Goal: Communication & Community: Ask a question

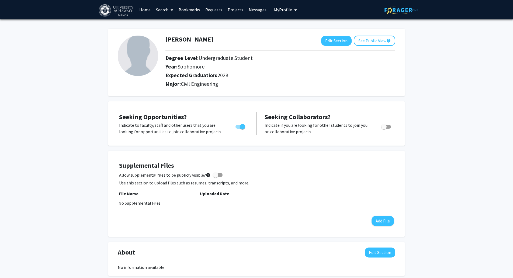
click at [169, 9] on span at bounding box center [171, 10] width 5 height 19
click at [175, 26] on span "Faculty/Staff" at bounding box center [173, 24] width 40 height 11
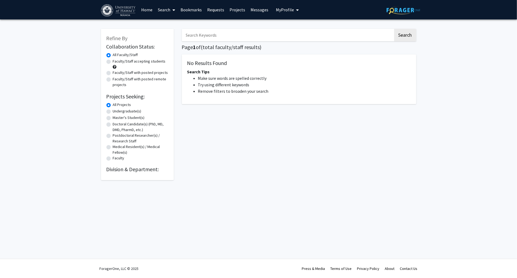
click at [250, 36] on input "Search Keywords" at bounding box center [288, 35] width 212 height 12
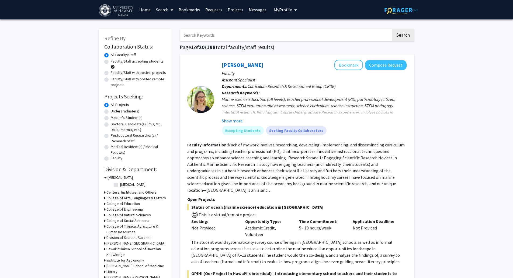
type input "zhiyue"
click at [392, 29] on button "Search" at bounding box center [403, 35] width 22 height 12
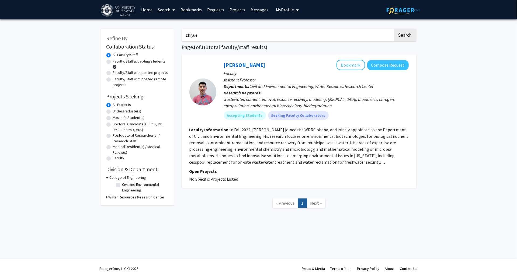
click at [227, 150] on fg-read-more "In Fall 2022, [PERSON_NAME] joined the WRRC ohana, and jointly appointed to the…" at bounding box center [299, 146] width 219 height 38
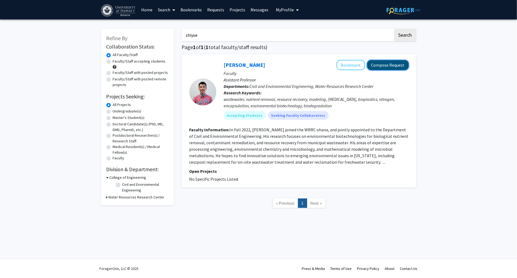
click at [400, 62] on button "Compose Request" at bounding box center [388, 65] width 42 height 10
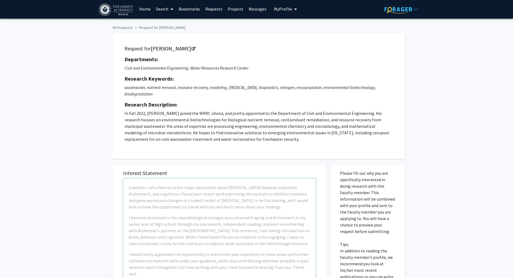
scroll to position [113, 0]
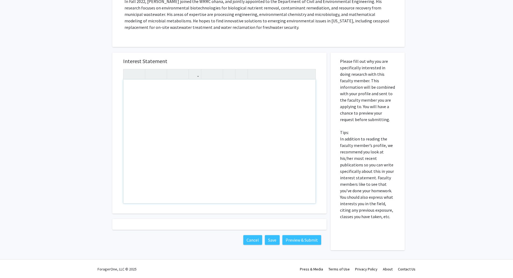
click at [300, 181] on div "Note to users with screen readers: Please press Alt+0 or Option+0 to deactivate…" at bounding box center [219, 142] width 192 height 124
click at [256, 141] on div "bhhhhhhhhhhhhhhhhhhhhhhhhhhhhhhhhhhhhhhhhhhhhhhhhhhhhhhhhhhhhhhhhhhhhhhhhhhhhhh…" at bounding box center [219, 142] width 192 height 124
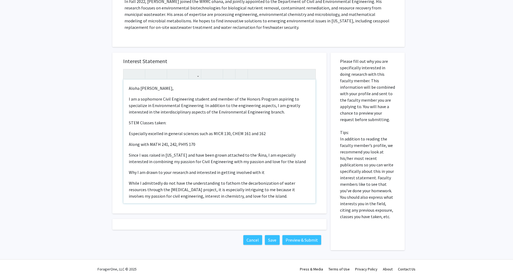
type textarea "<l>Ipsum Do. Sita, </c> <a>E se d eiusmodte Incid Utlaboreetd magnaal eni admin…"
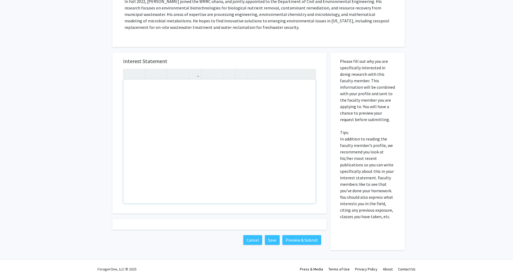
scroll to position [0, 0]
